Goal: Information Seeking & Learning: Learn about a topic

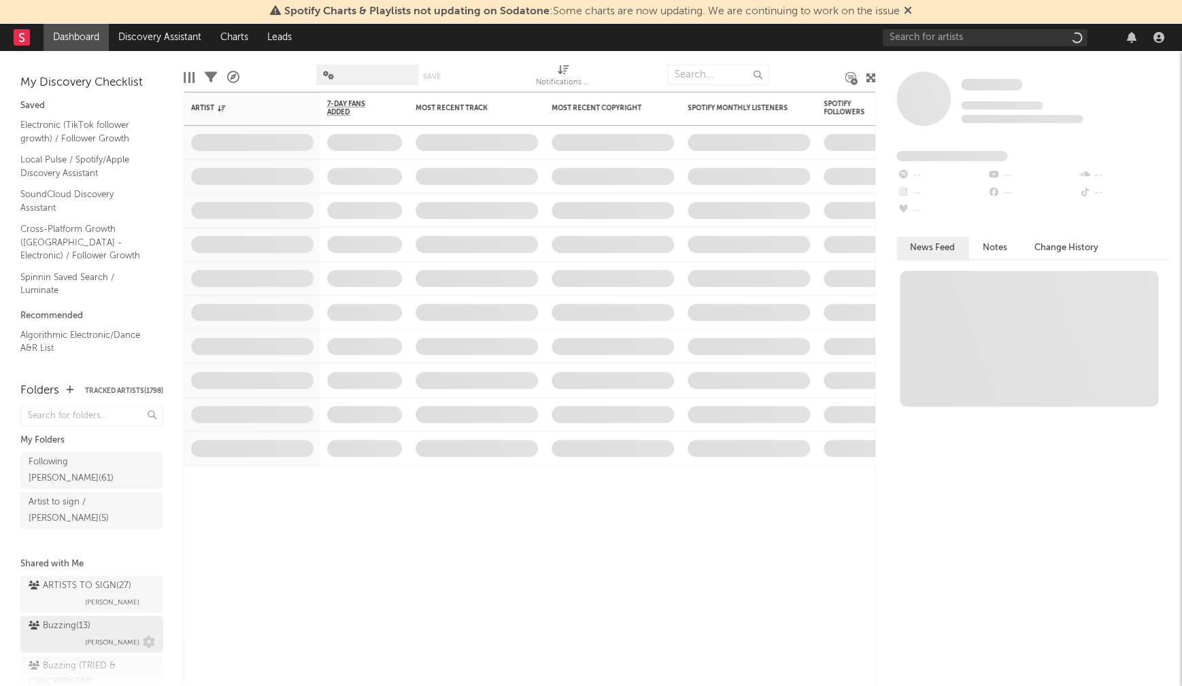
click at [63, 618] on div "Buzzing ( 13 )" at bounding box center [60, 626] width 62 height 16
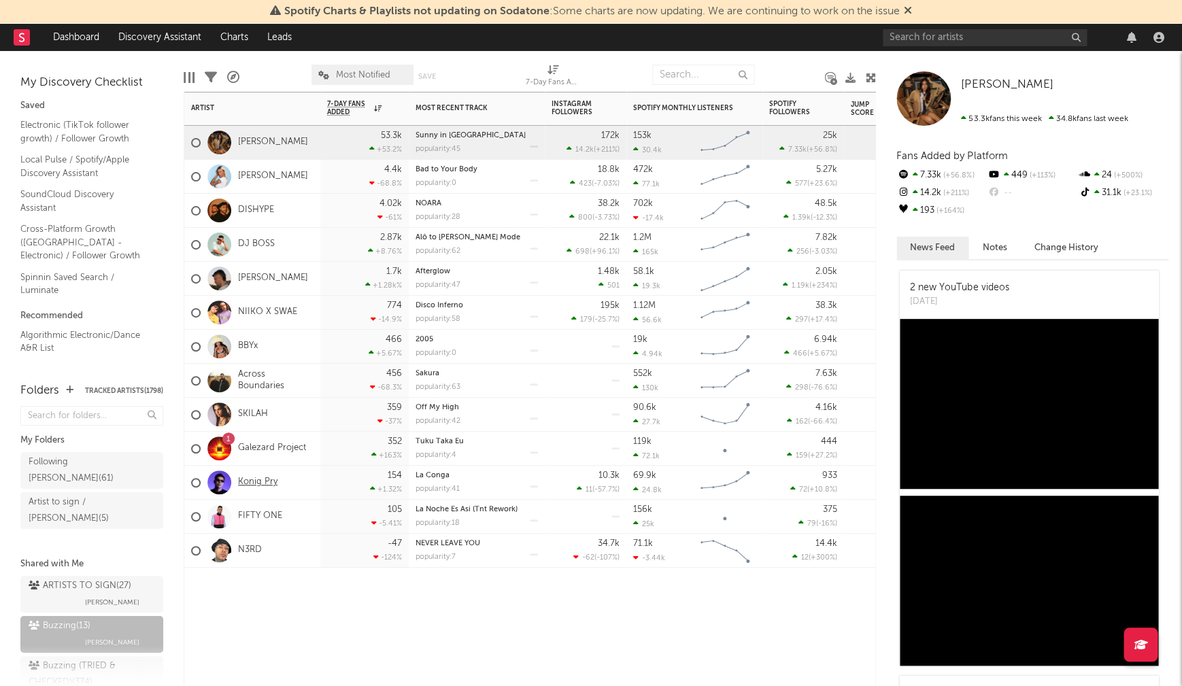
click at [256, 482] on link "Konig Pry" at bounding box center [257, 483] width 39 height 12
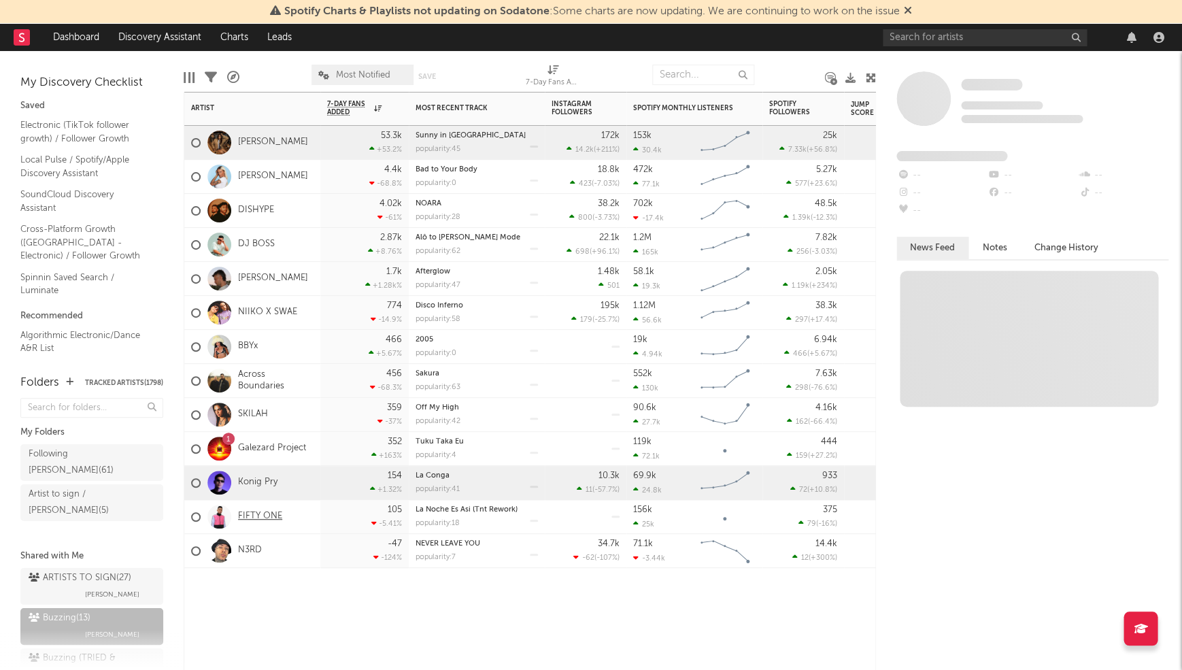
click at [262, 514] on link "FIFTY ONE" at bounding box center [260, 517] width 44 height 12
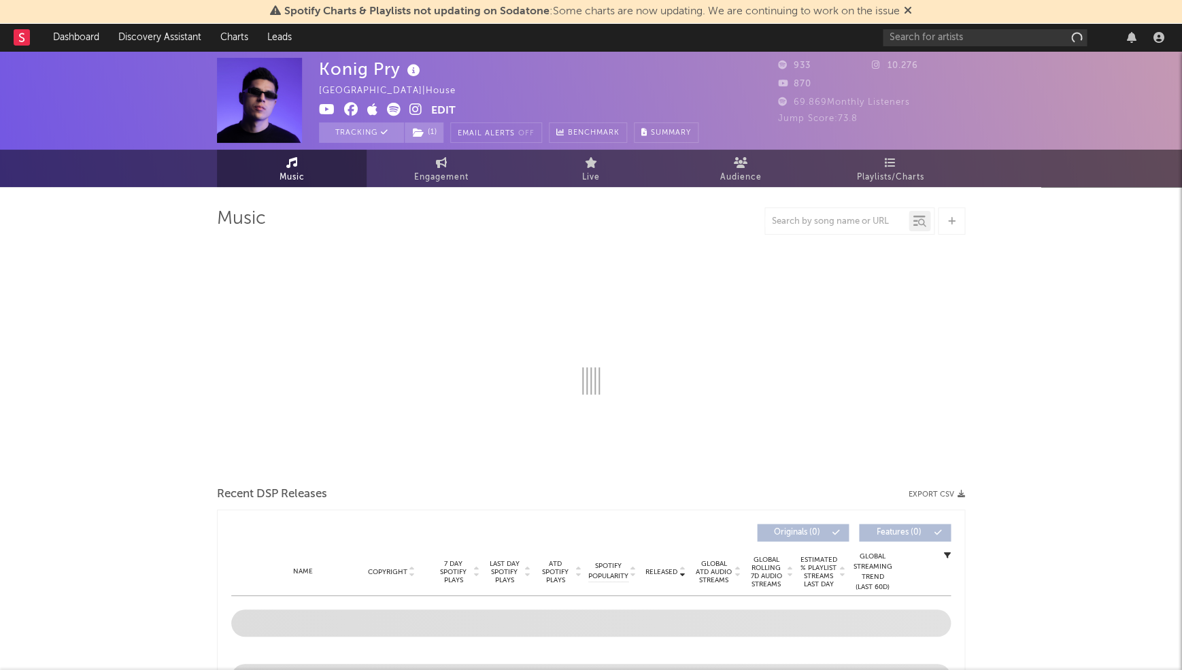
select select "1w"
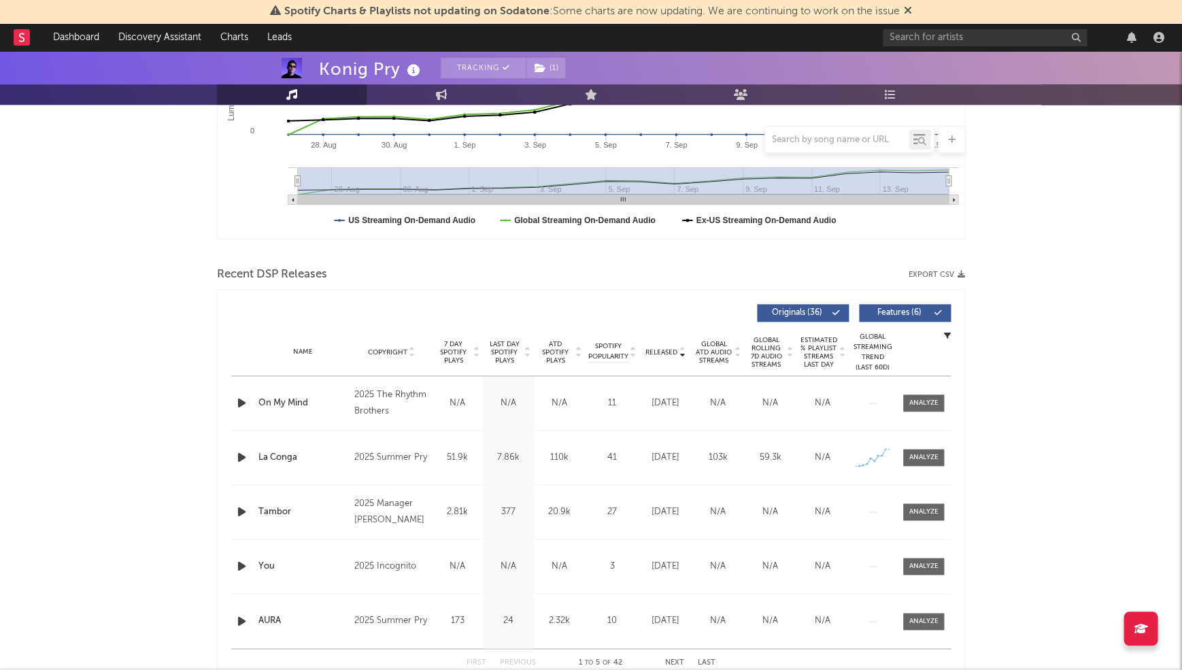
scroll to position [386, 0]
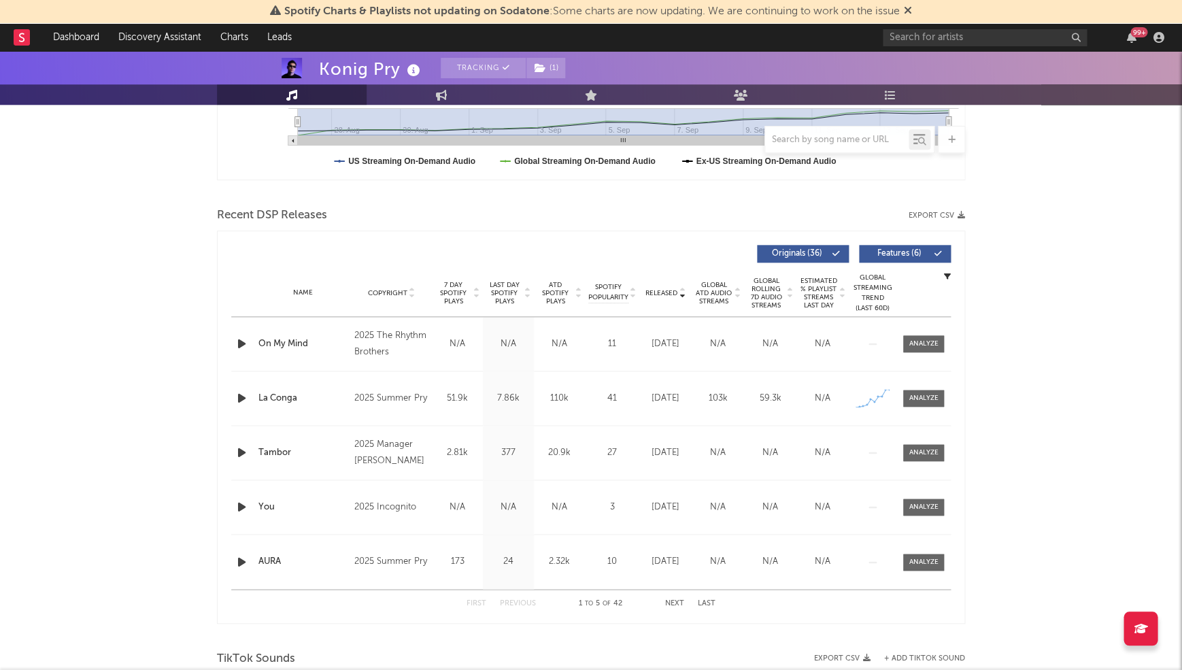
click at [504, 281] on span "Last Day Spotify Plays" at bounding box center [504, 293] width 36 height 24
drag, startPoint x: 953, startPoint y: 341, endPoint x: 938, endPoint y: 342, distance: 15.7
click at [951, 341] on div "Last Day Spotify Plays Copyright 7 Day Spotify Plays Last Day Spotify Plays ATD…" at bounding box center [591, 427] width 748 height 393
click at [925, 342] on div at bounding box center [923, 344] width 29 height 10
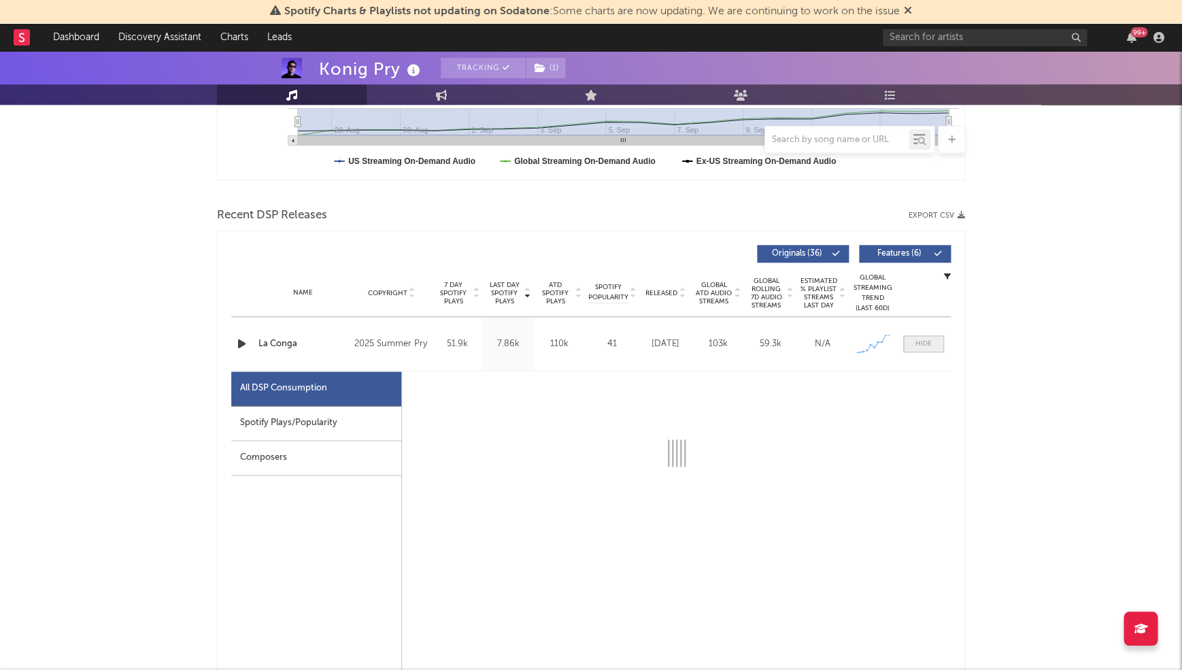
select select "1w"
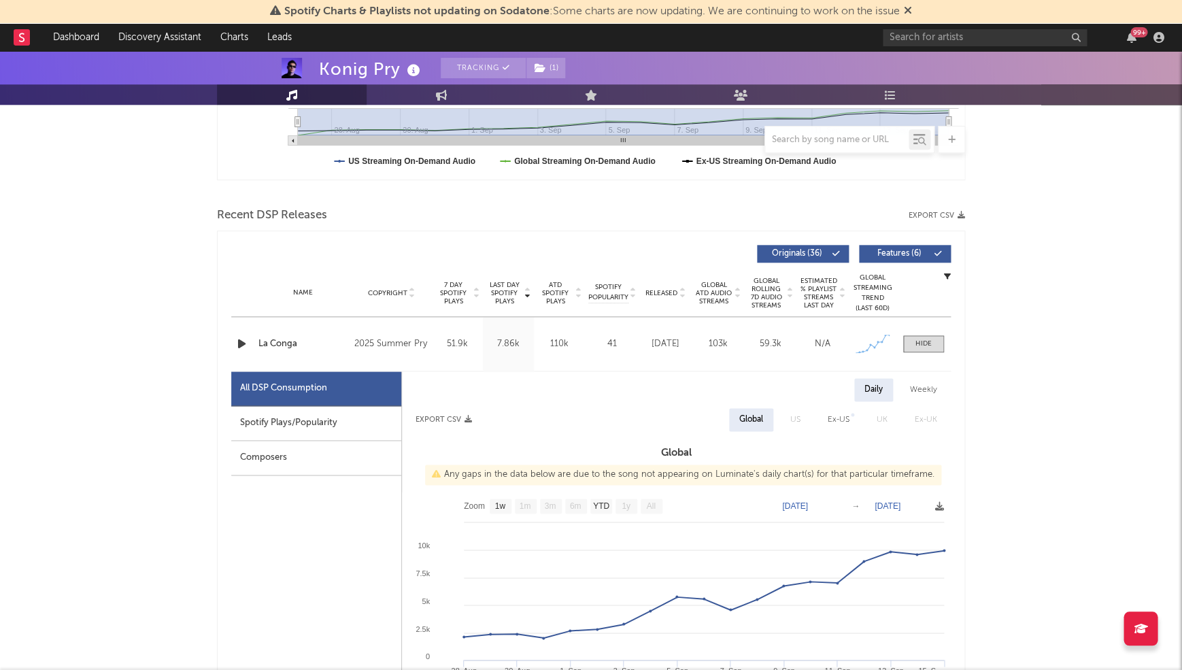
click at [312, 423] on div "Spotify Plays/Popularity" at bounding box center [316, 423] width 170 height 35
select select "1w"
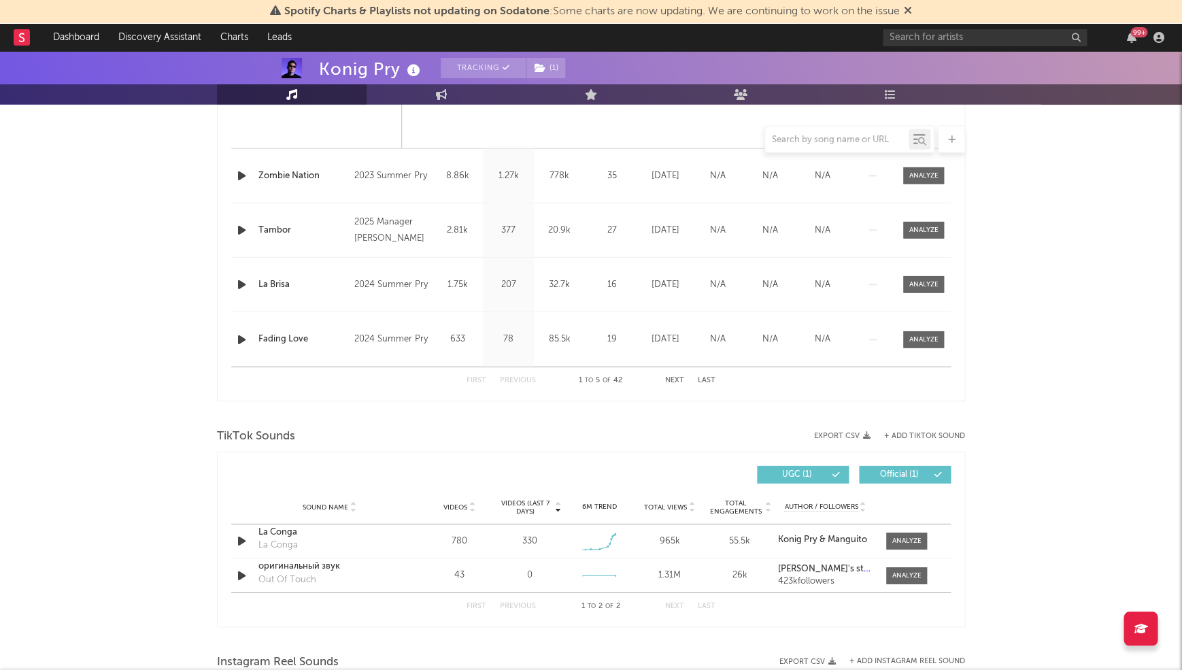
scroll to position [1349, 0]
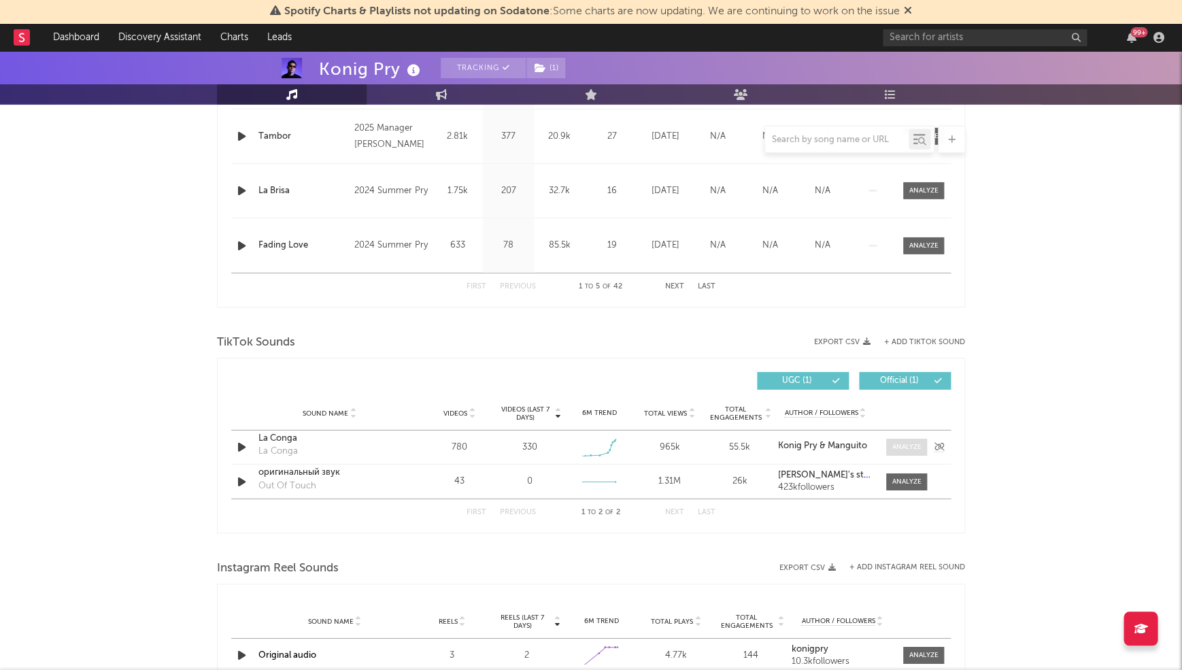
click at [914, 439] on span at bounding box center [906, 447] width 41 height 17
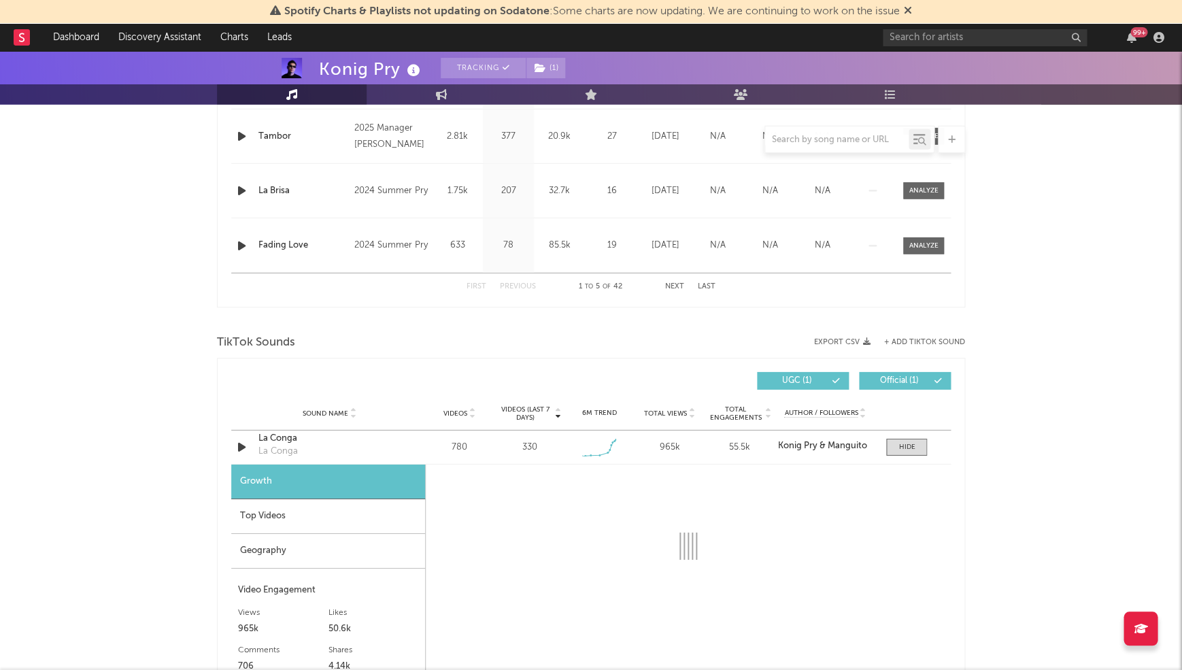
select select "1w"
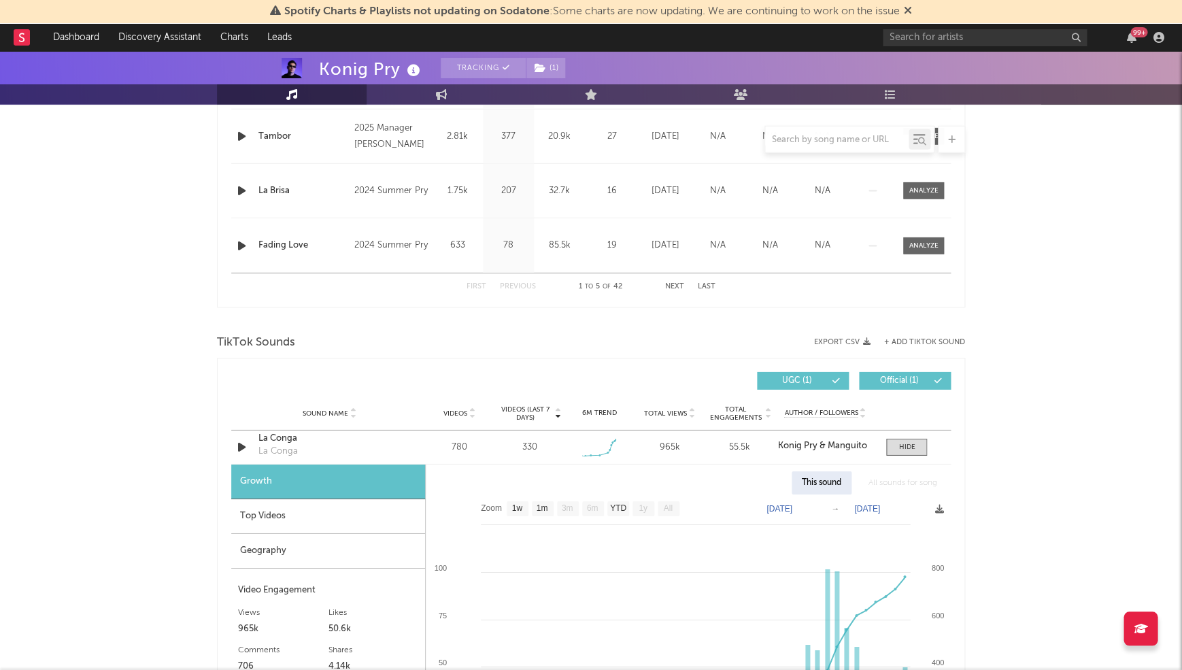
click at [279, 512] on div "Top Videos" at bounding box center [328, 516] width 194 height 35
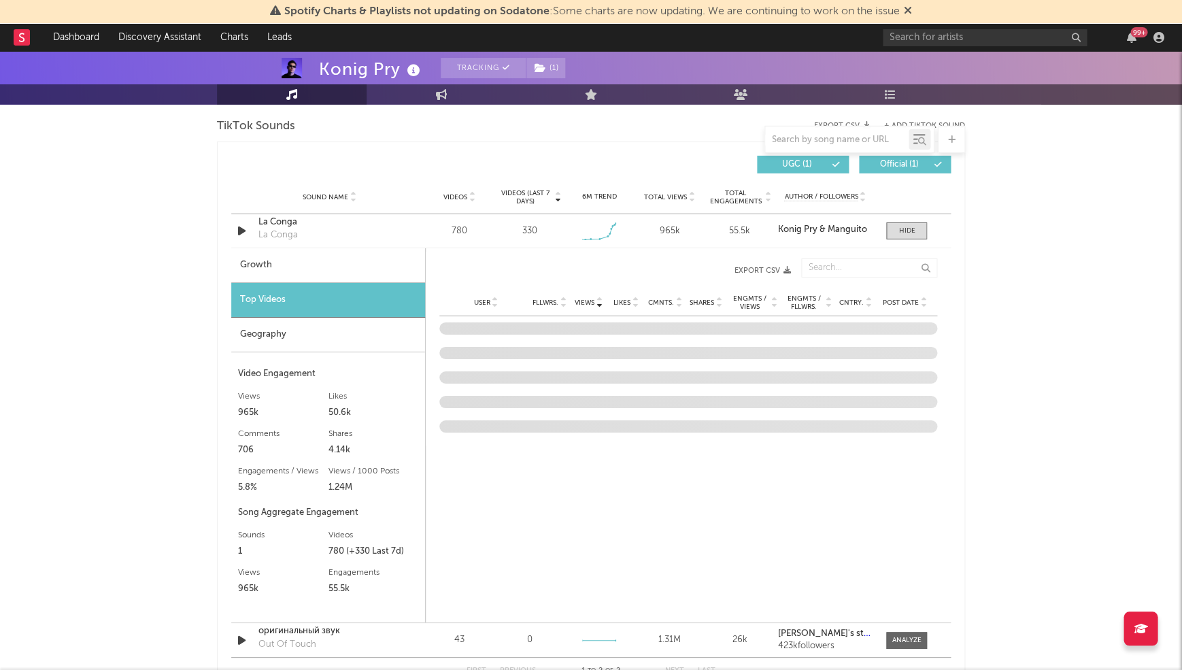
scroll to position [1580, 0]
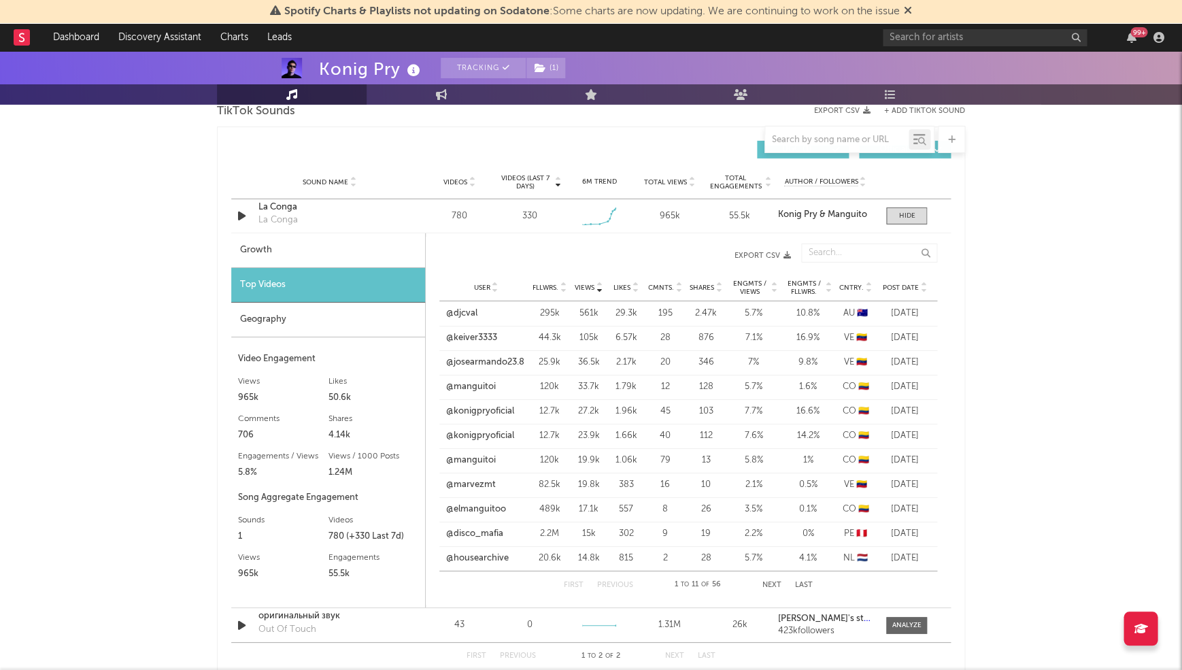
click at [293, 250] on div "Growth" at bounding box center [328, 250] width 194 height 35
select select "1w"
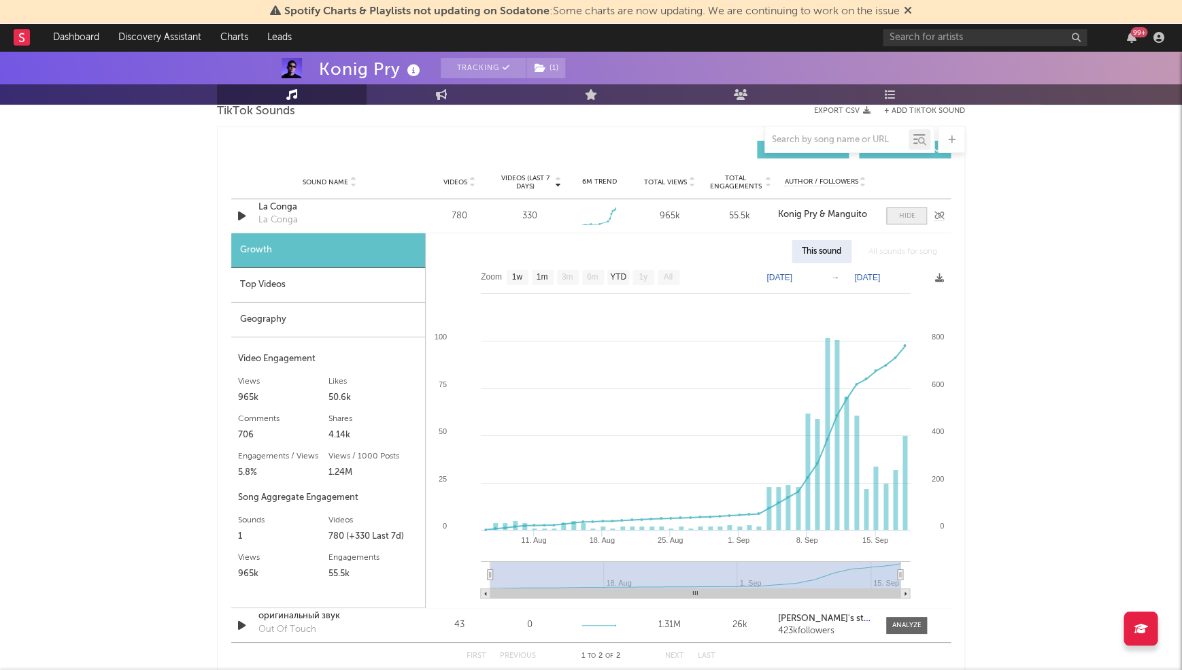
click at [911, 213] on div at bounding box center [906, 216] width 16 height 10
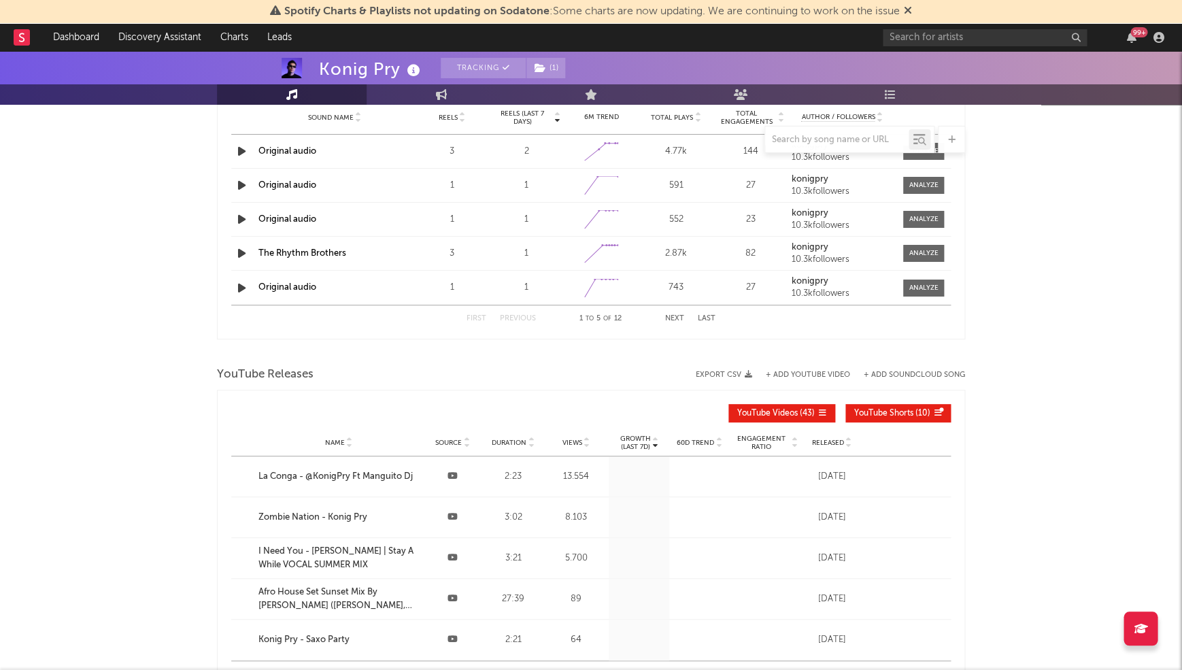
scroll to position [1860, 0]
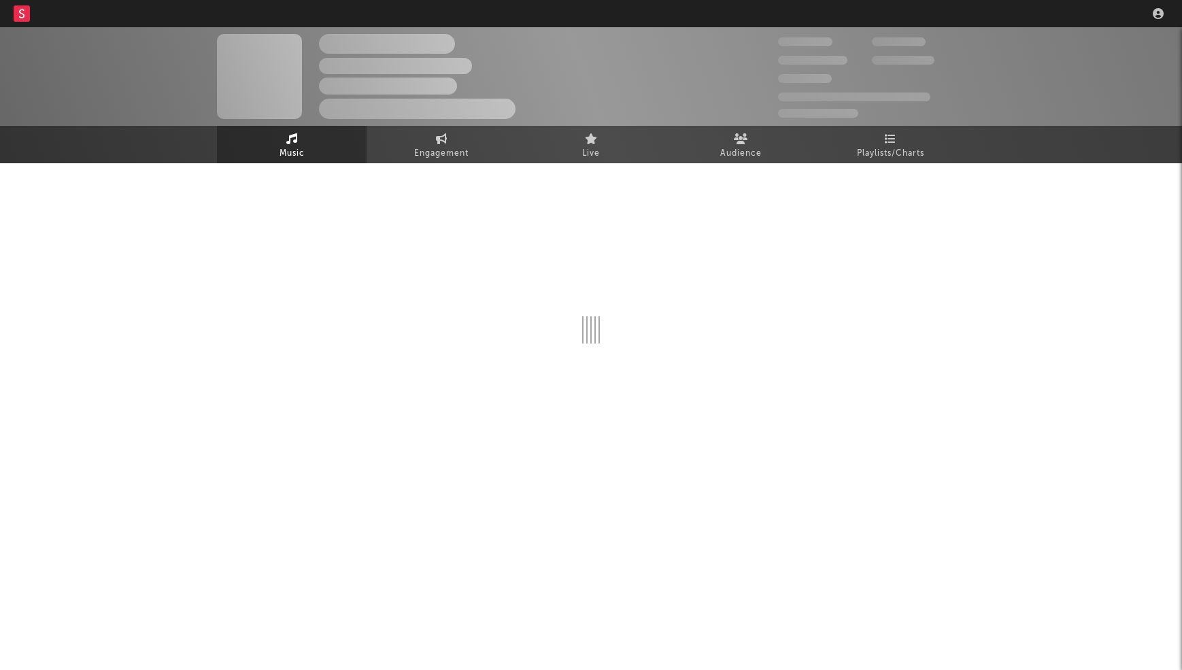
select select "1w"
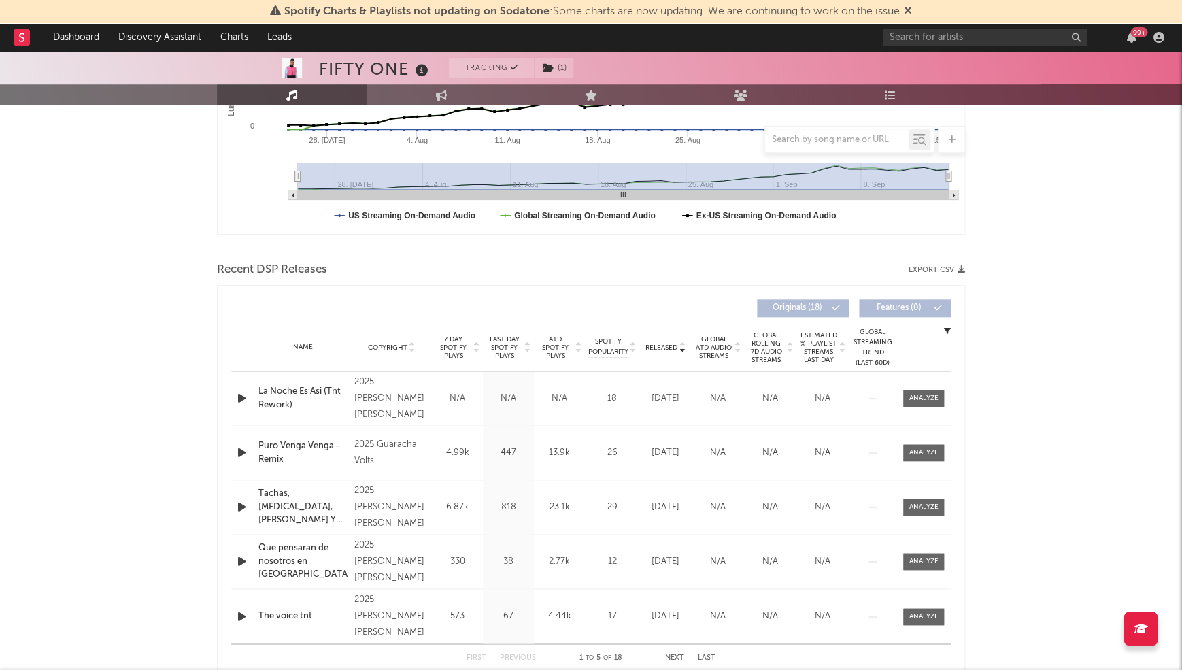
scroll to position [336, 0]
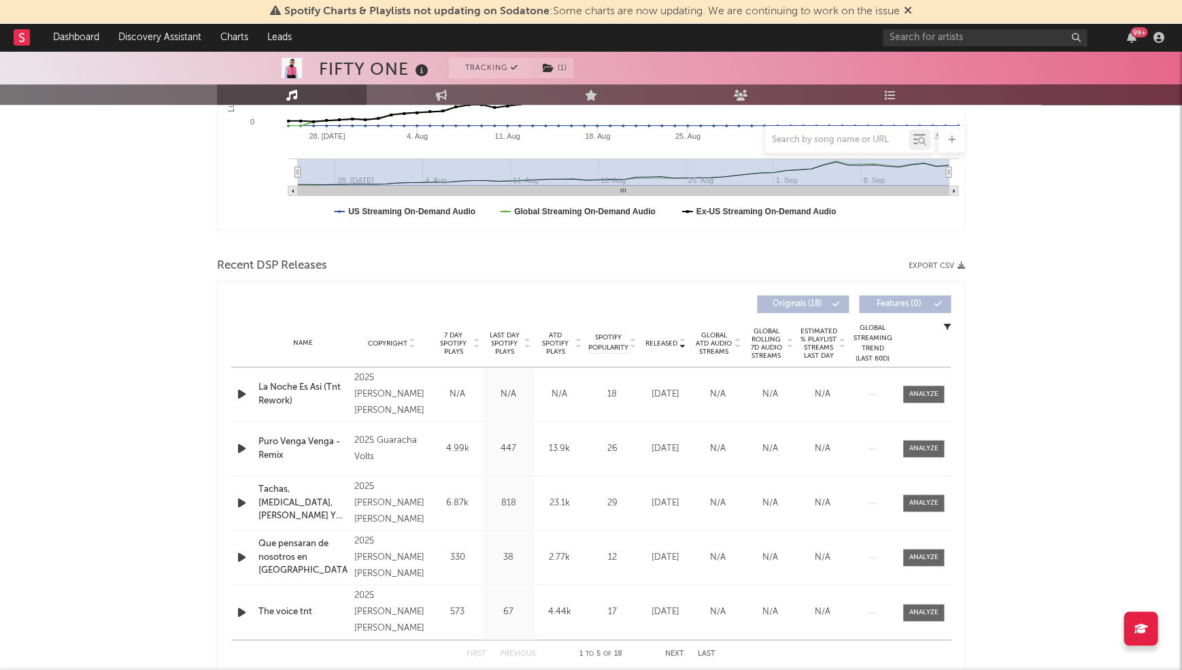
click at [498, 337] on span "Last Day Spotify Plays" at bounding box center [504, 343] width 36 height 24
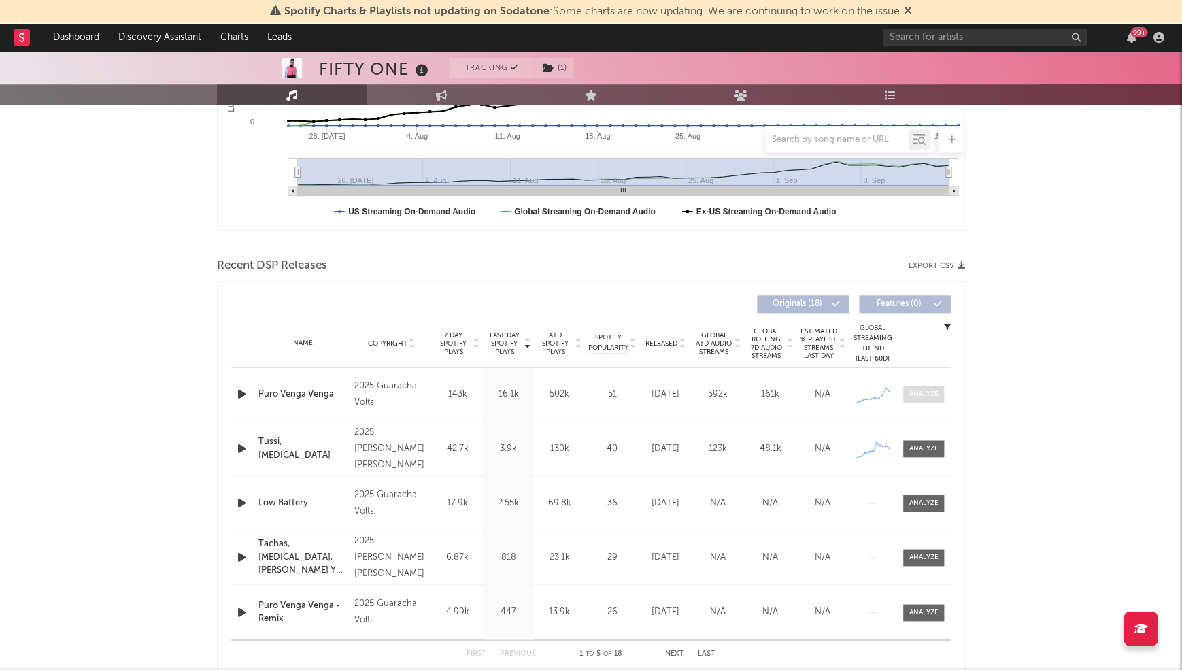
click at [906, 387] on span at bounding box center [923, 394] width 41 height 17
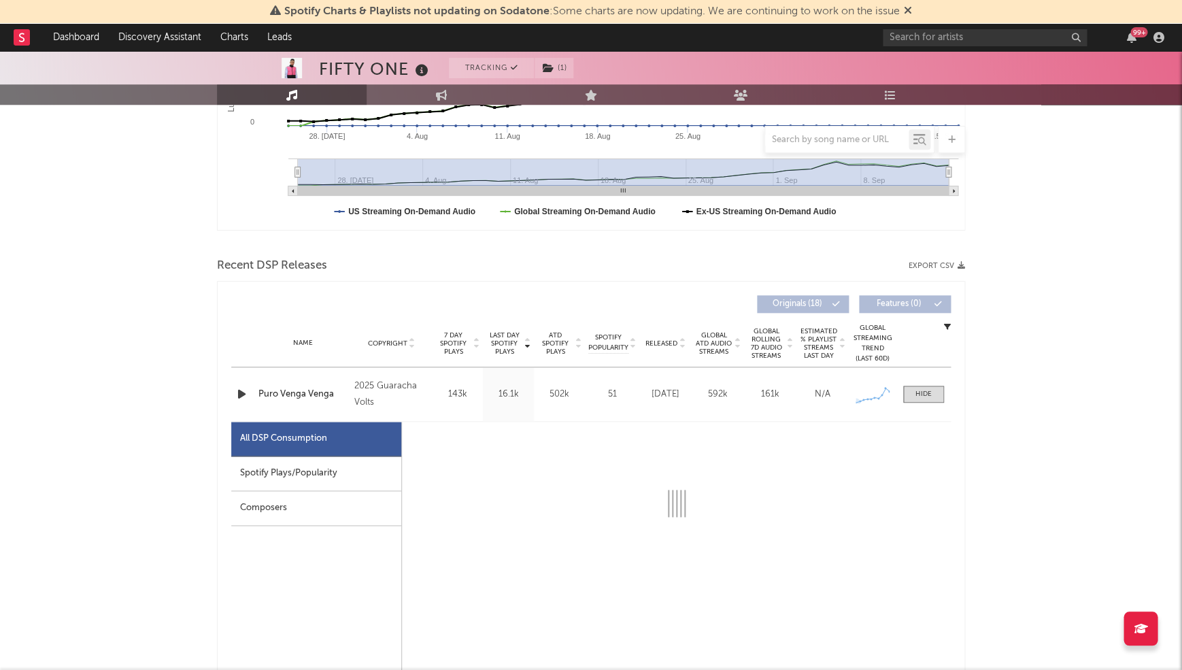
click at [343, 456] on div "Spotify Plays/Popularity" at bounding box center [316, 473] width 170 height 35
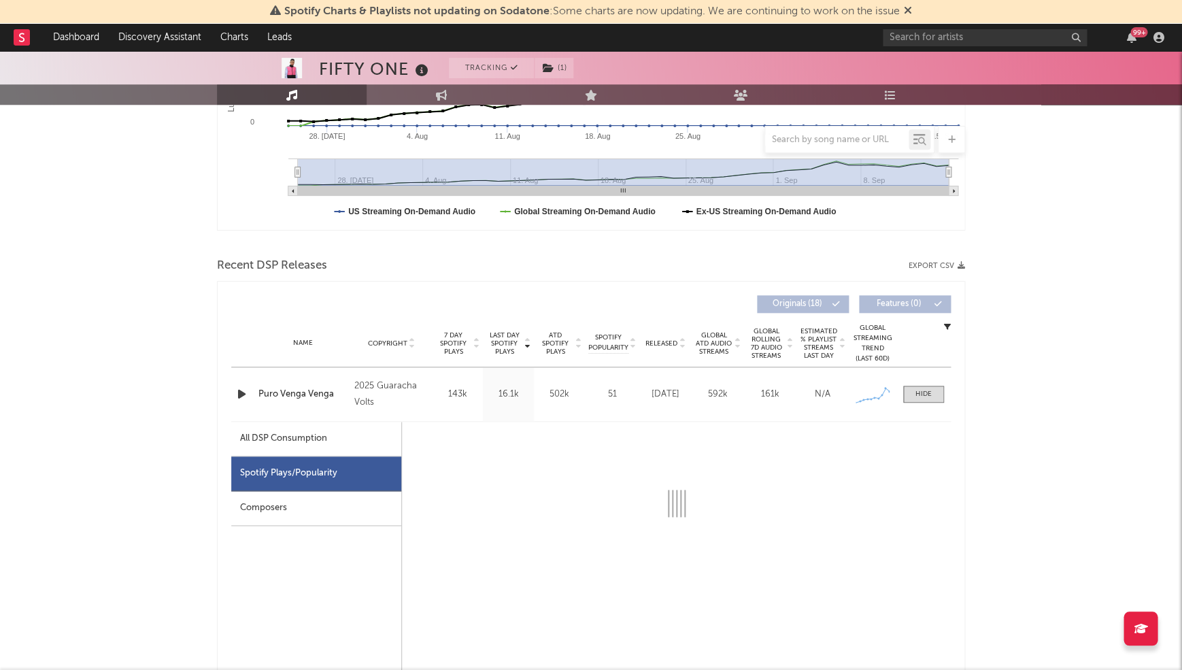
select select "1w"
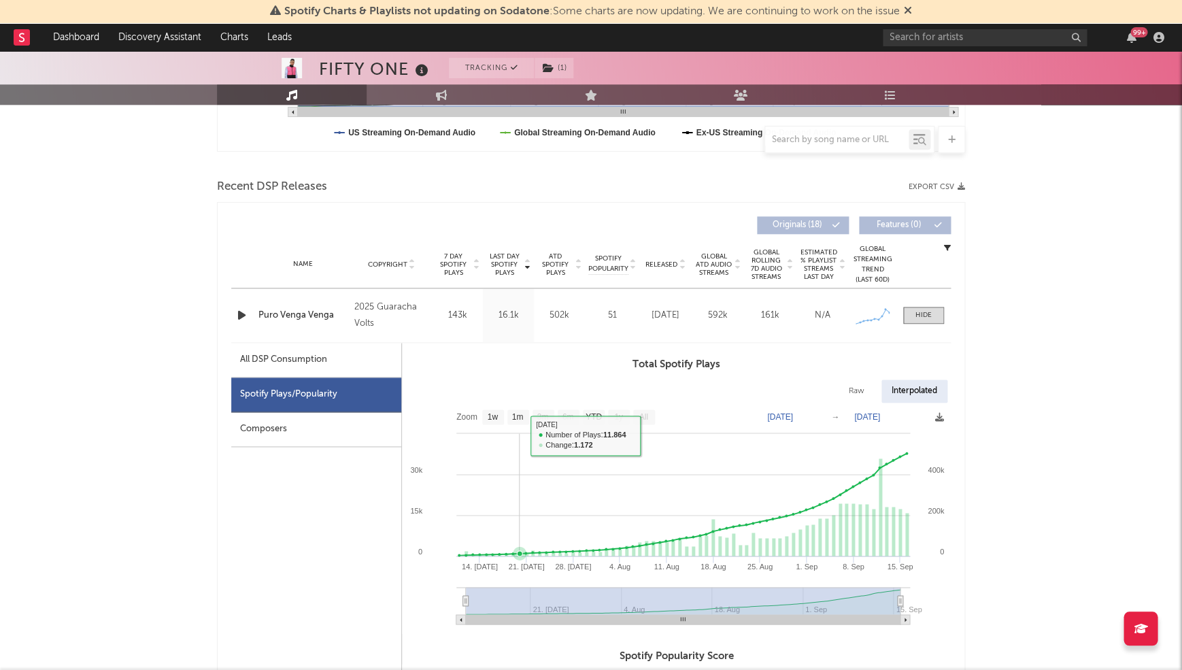
scroll to position [418, 0]
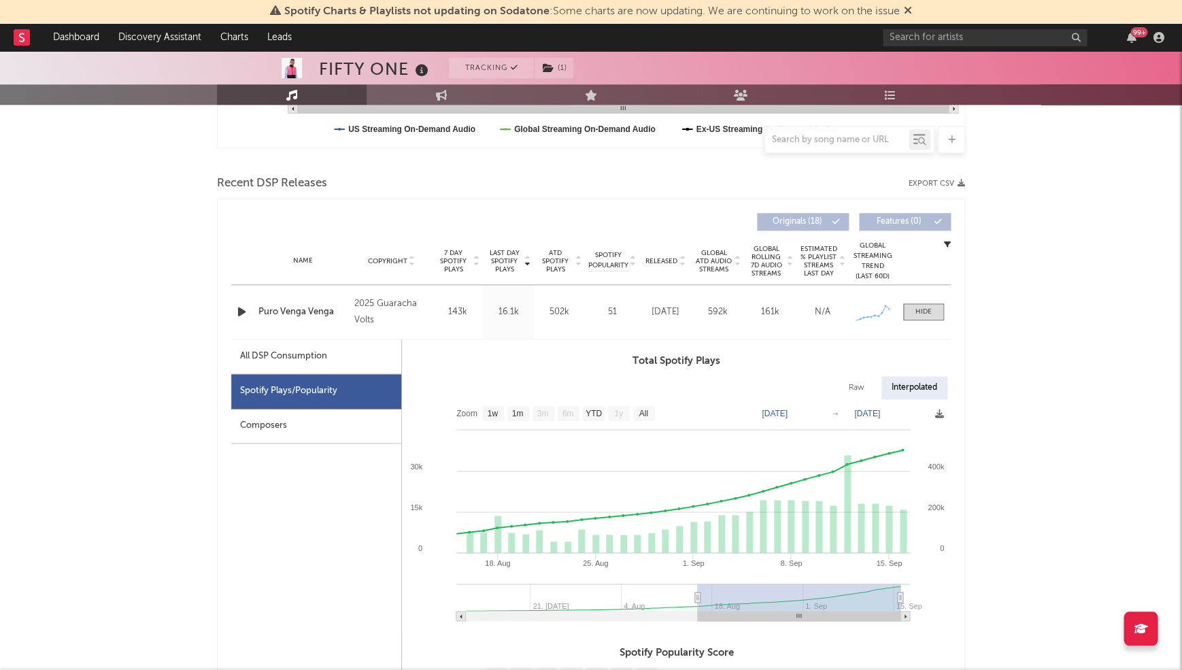
type input "[DATE]"
drag, startPoint x: 464, startPoint y: 593, endPoint x: 700, endPoint y: 596, distance: 235.3
click at [700, 596] on icon at bounding box center [697, 597] width 5 height 10
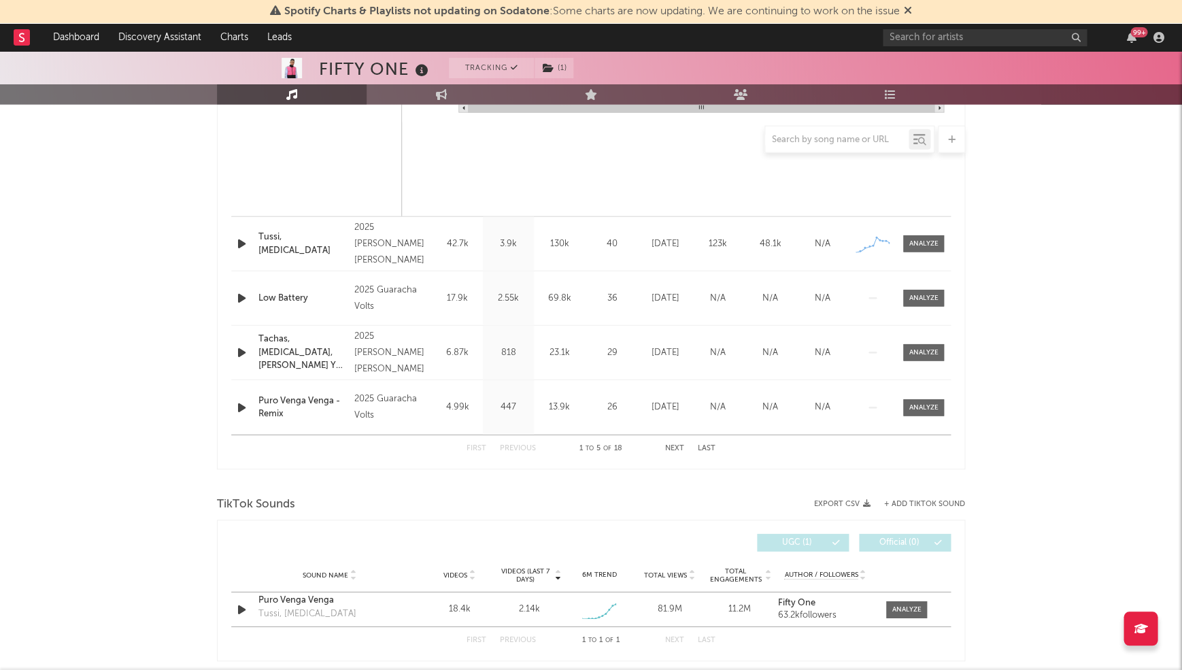
scroll to position [1252, 0]
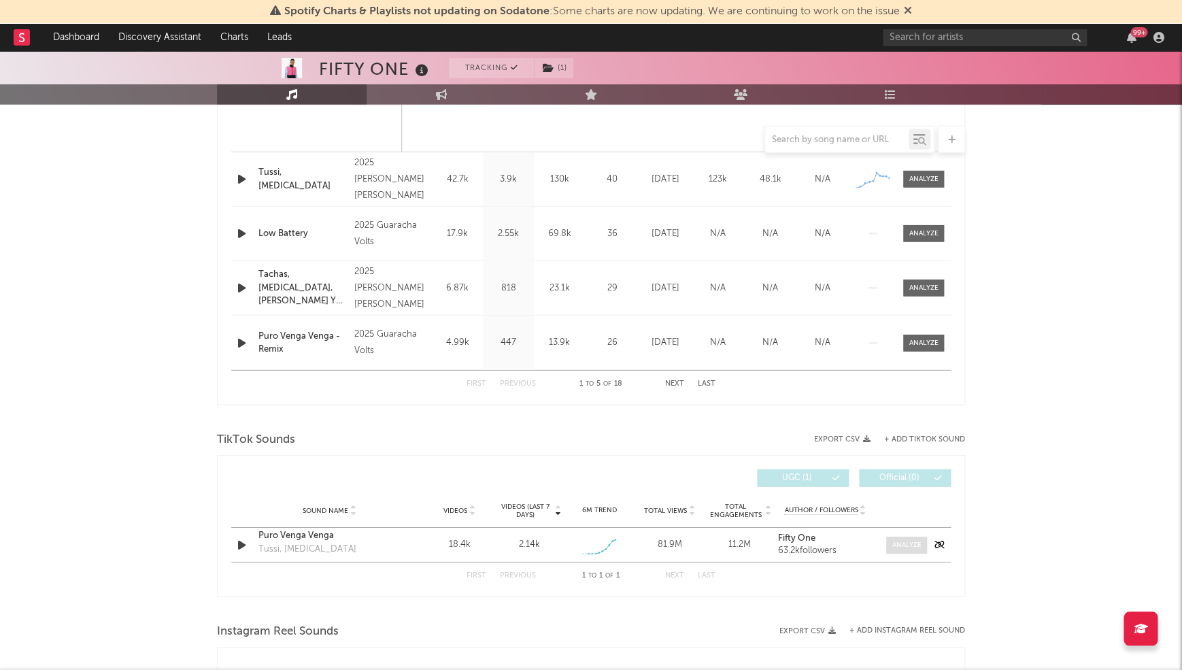
click at [904, 540] on div at bounding box center [906, 545] width 29 height 10
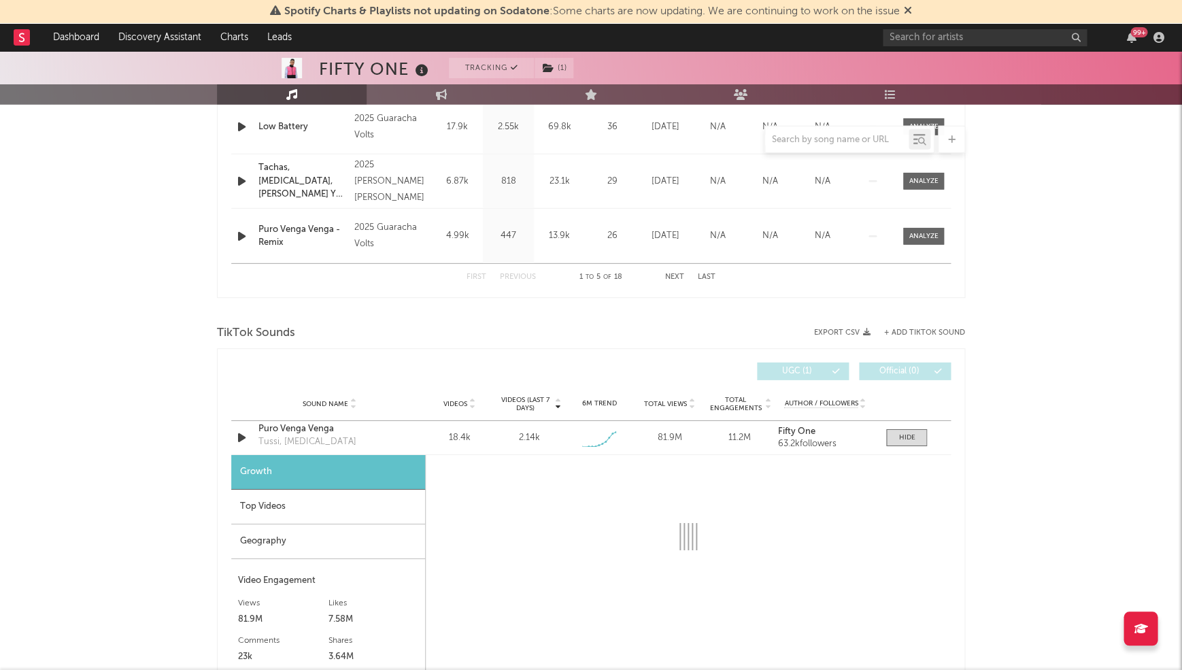
select select "1w"
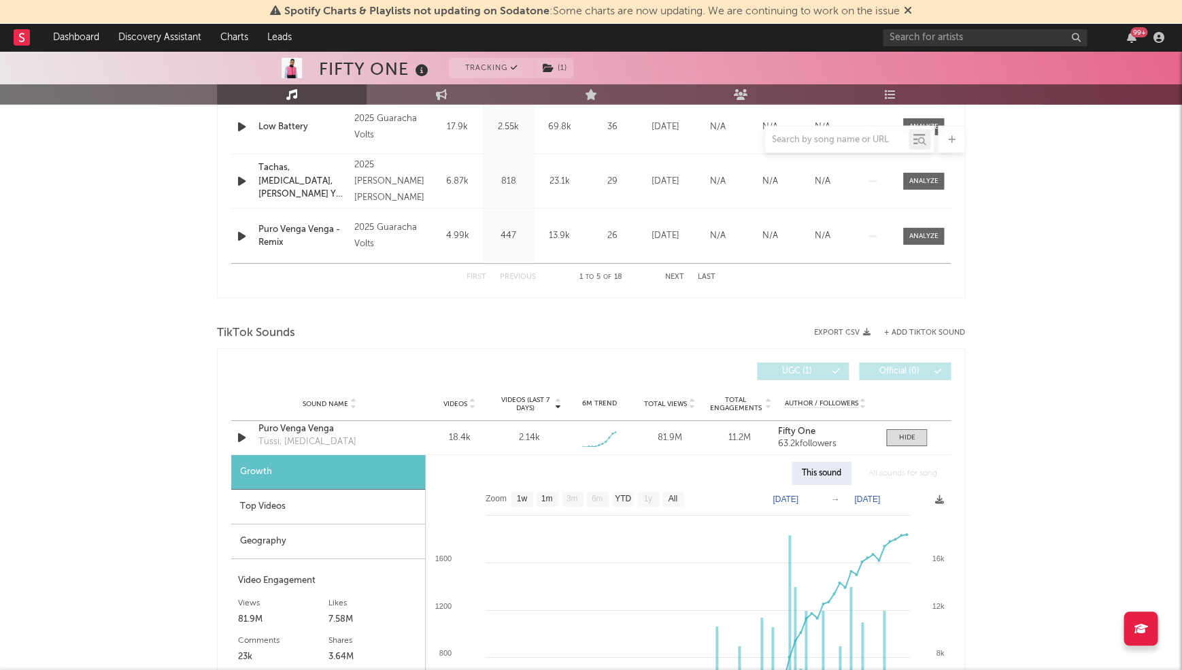
click at [255, 494] on div "Top Videos" at bounding box center [328, 507] width 194 height 35
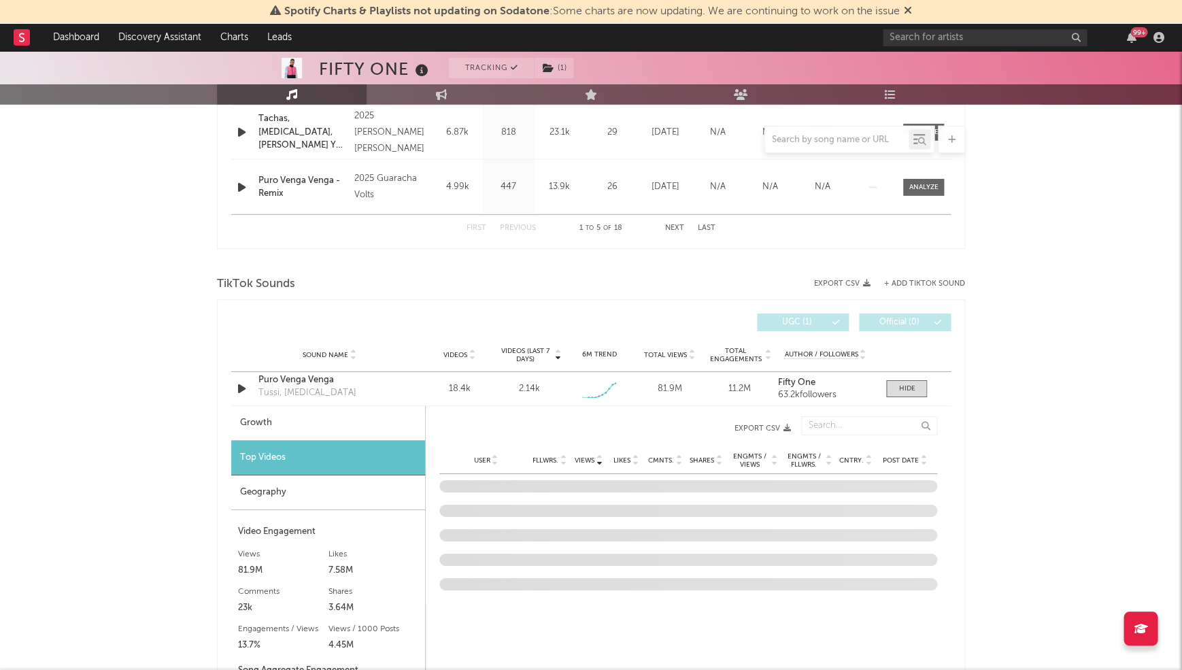
scroll to position [1470, 0]
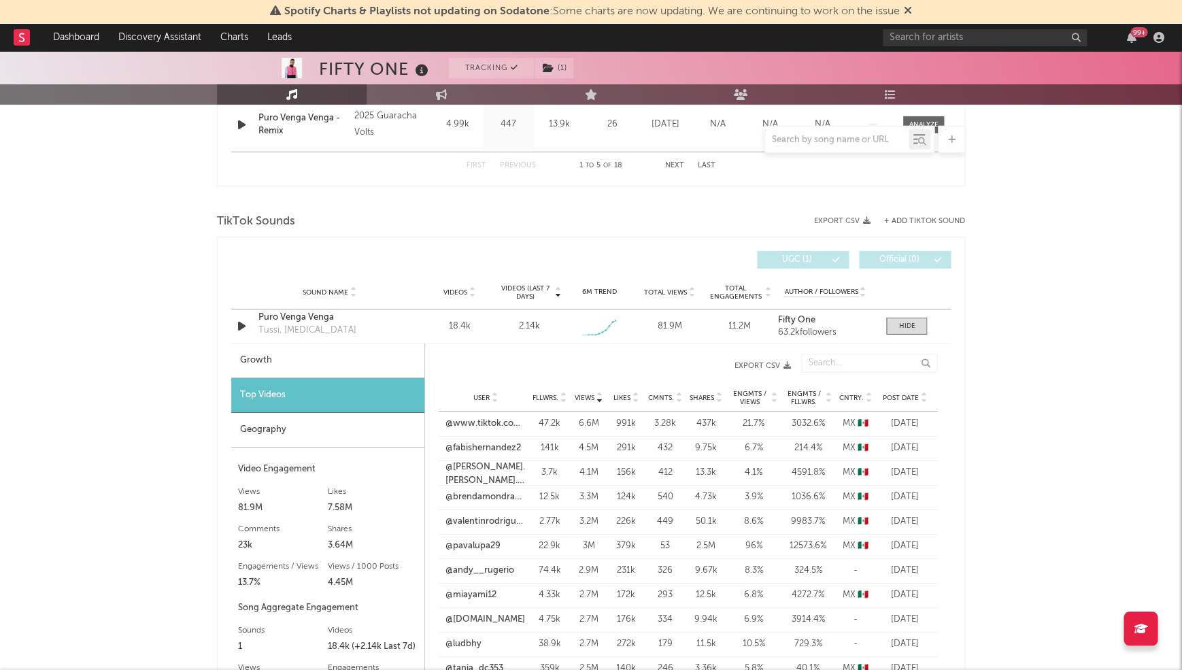
click at [294, 373] on div "Growth" at bounding box center [327, 360] width 193 height 35
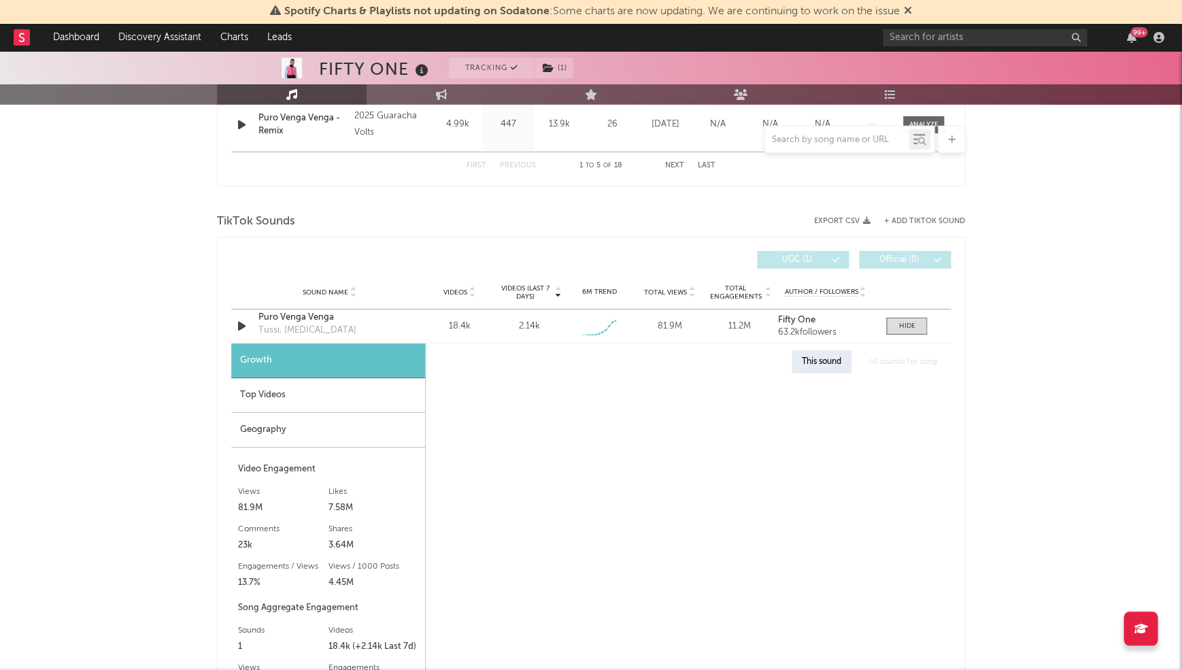
select select "1w"
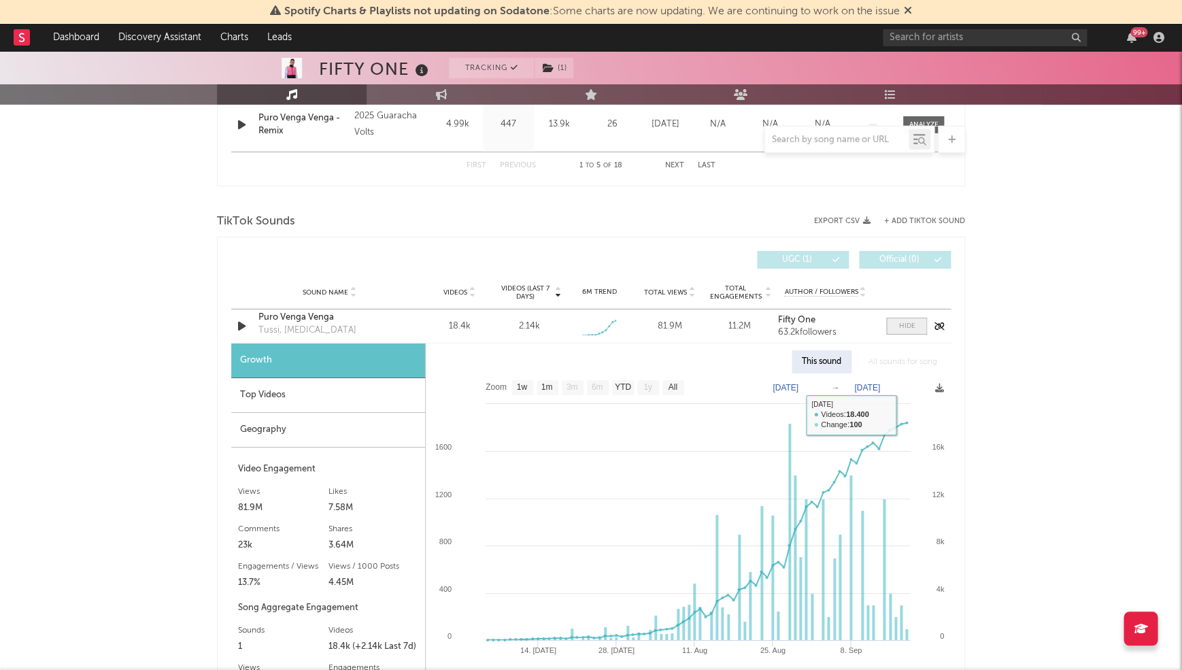
drag, startPoint x: 917, startPoint y: 318, endPoint x: 915, endPoint y: 326, distance: 8.9
click at [917, 319] on span at bounding box center [906, 326] width 41 height 17
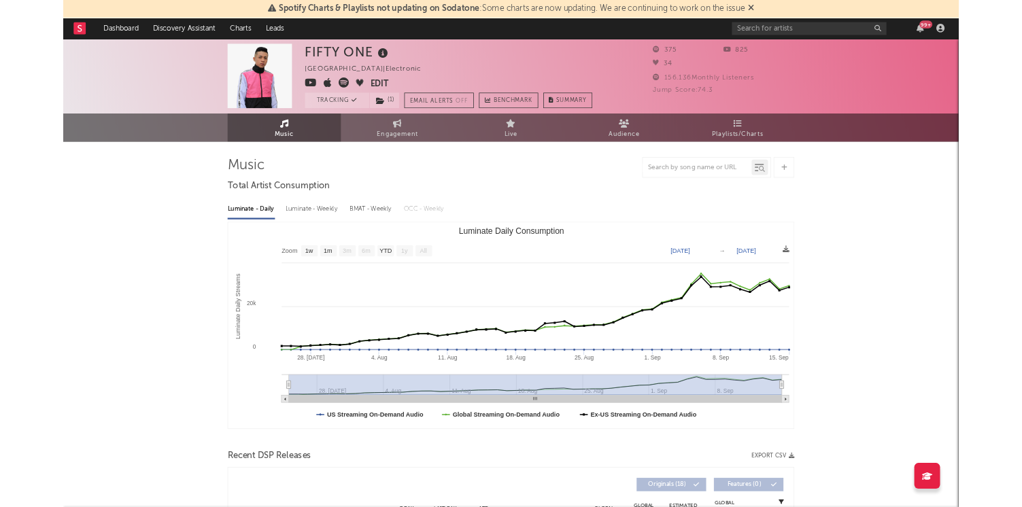
scroll to position [0, 0]
